Goal: Task Accomplishment & Management: Manage account settings

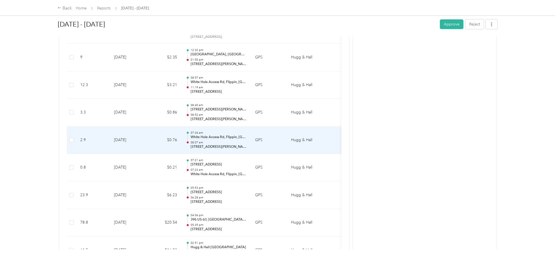
scroll to position [914, 0]
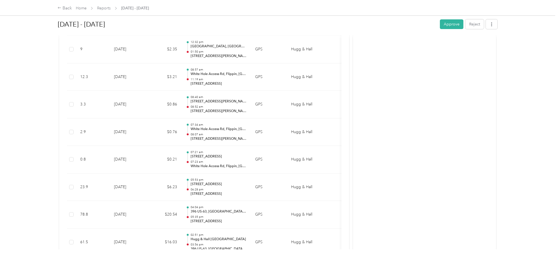
click at [0, 136] on html "Back Home Reports [DATE] - [DATE] [DATE] - [DATE] Approve Reject Needs Approval…" at bounding box center [278, 129] width 556 height 259
click at [444, 25] on button "Approve" at bounding box center [452, 24] width 24 height 10
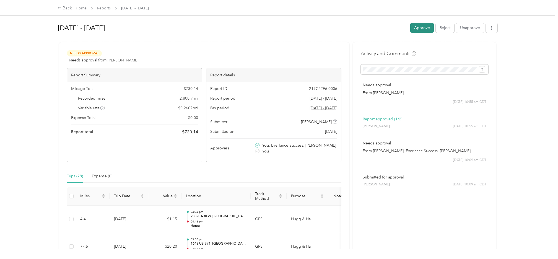
click at [412, 26] on button "Approve" at bounding box center [423, 28] width 24 height 10
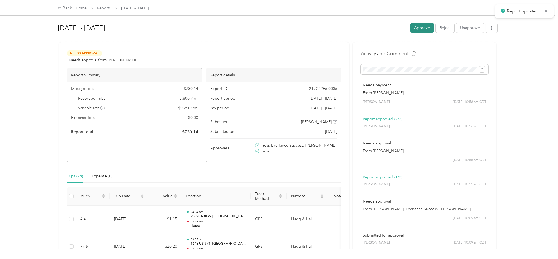
click at [424, 27] on button "Approve" at bounding box center [423, 28] width 24 height 10
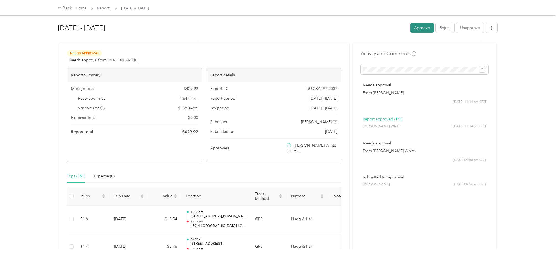
click at [420, 27] on button "Approve" at bounding box center [423, 28] width 24 height 10
click at [419, 28] on button "Approve" at bounding box center [423, 28] width 24 height 10
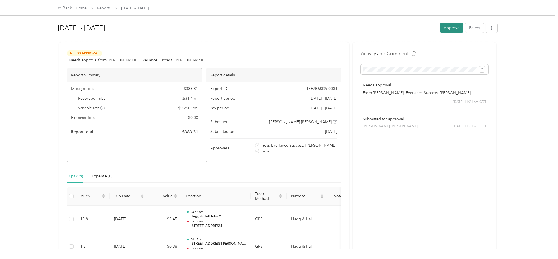
click at [444, 27] on button "Approve" at bounding box center [452, 28] width 24 height 10
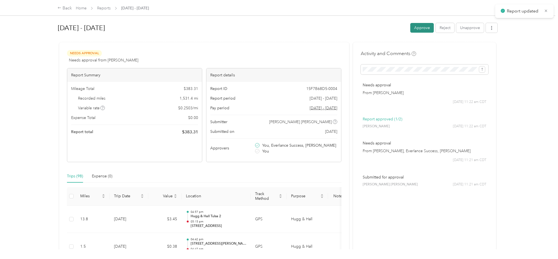
click at [414, 27] on button "Approve" at bounding box center [423, 28] width 24 height 10
